Goal: Task Accomplishment & Management: Manage account settings

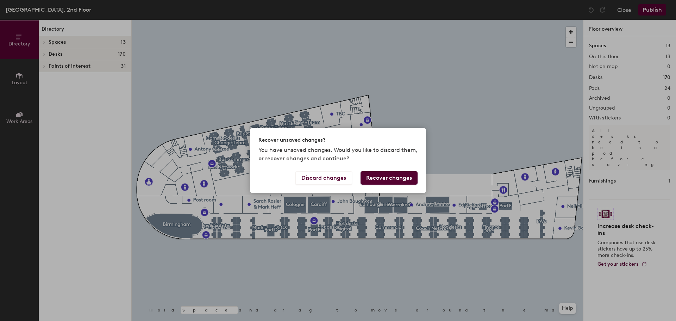
click at [391, 178] on button "Recover changes" at bounding box center [388, 177] width 57 height 13
click at [380, 176] on button "Recover changes" at bounding box center [388, 177] width 57 height 13
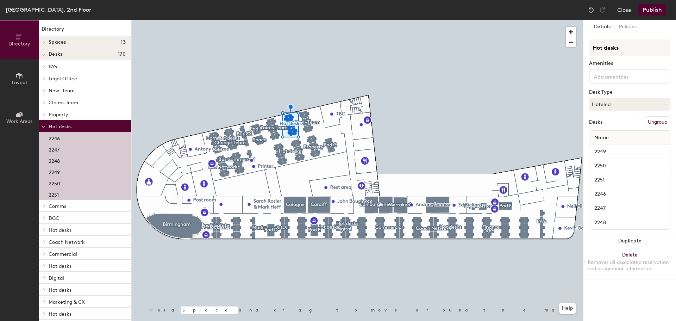
drag, startPoint x: 76, startPoint y: 126, endPoint x: 47, endPoint y: 126, distance: 29.6
click at [47, 126] on div at bounding box center [43, 126] width 9 height 12
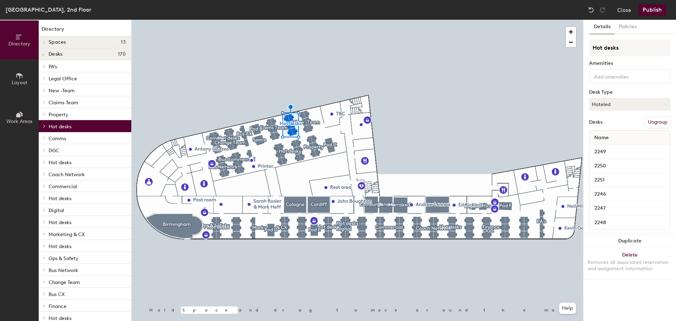
click at [47, 126] on div at bounding box center [44, 126] width 8 height 4
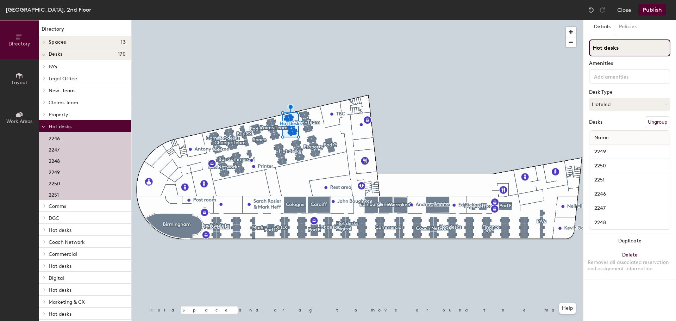
click at [626, 50] on input "Hot desks" at bounding box center [629, 47] width 81 height 17
drag, startPoint x: 626, startPoint y: 50, endPoint x: 589, endPoint y: 47, distance: 36.7
click at [589, 47] on input "Hot desks" at bounding box center [629, 47] width 81 height 17
type input "People Team"
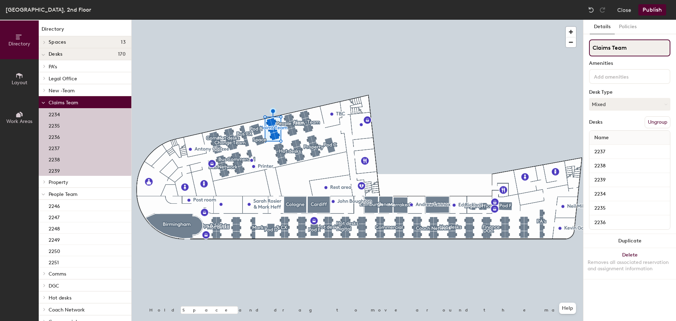
drag, startPoint x: 631, startPoint y: 49, endPoint x: 588, endPoint y: 45, distance: 42.7
click at [588, 45] on div "Details Policies Claims Team Amenities Desk Type Mixed Desks Ungroup Name 2237 …" at bounding box center [629, 170] width 93 height 301
type input "People Team"
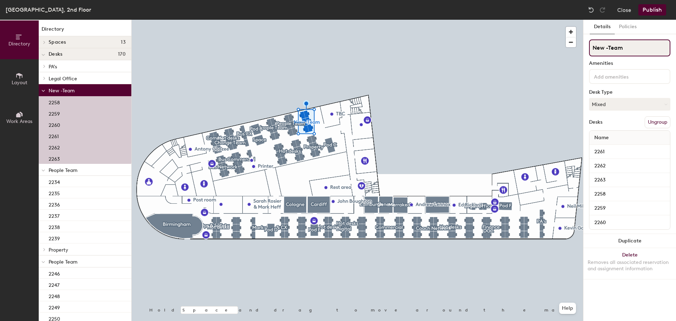
drag, startPoint x: 625, startPoint y: 50, endPoint x: 589, endPoint y: 49, distance: 35.9
click at [589, 49] on input "New -Team" at bounding box center [629, 47] width 81 height 17
type input "People Team"
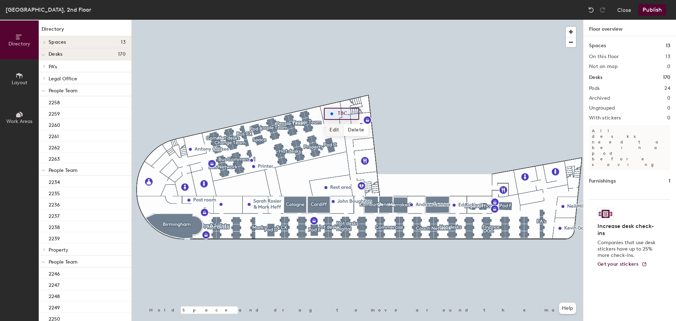
click at [335, 130] on span "Edit" at bounding box center [334, 130] width 18 height 12
click at [354, 114] on input "[PERSON_NAME]" at bounding box center [347, 114] width 23 height 10
type input "[PERSON_NAME] Office"
click at [361, 130] on span "Done" at bounding box center [364, 130] width 21 height 12
click at [305, 20] on div at bounding box center [357, 20] width 451 height 0
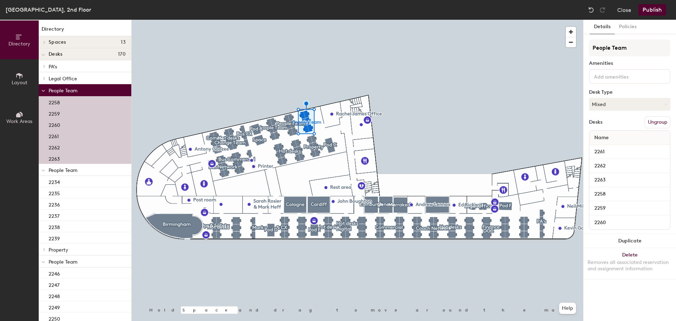
click at [653, 10] on button "Publish" at bounding box center [652, 9] width 28 height 11
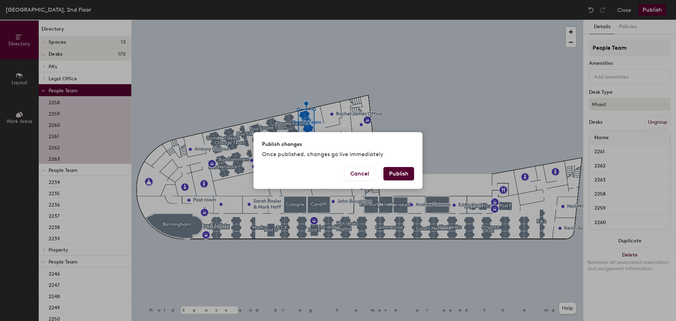
click at [397, 172] on button "Publish" at bounding box center [398, 173] width 31 height 13
